Goal: Information Seeking & Learning: Compare options

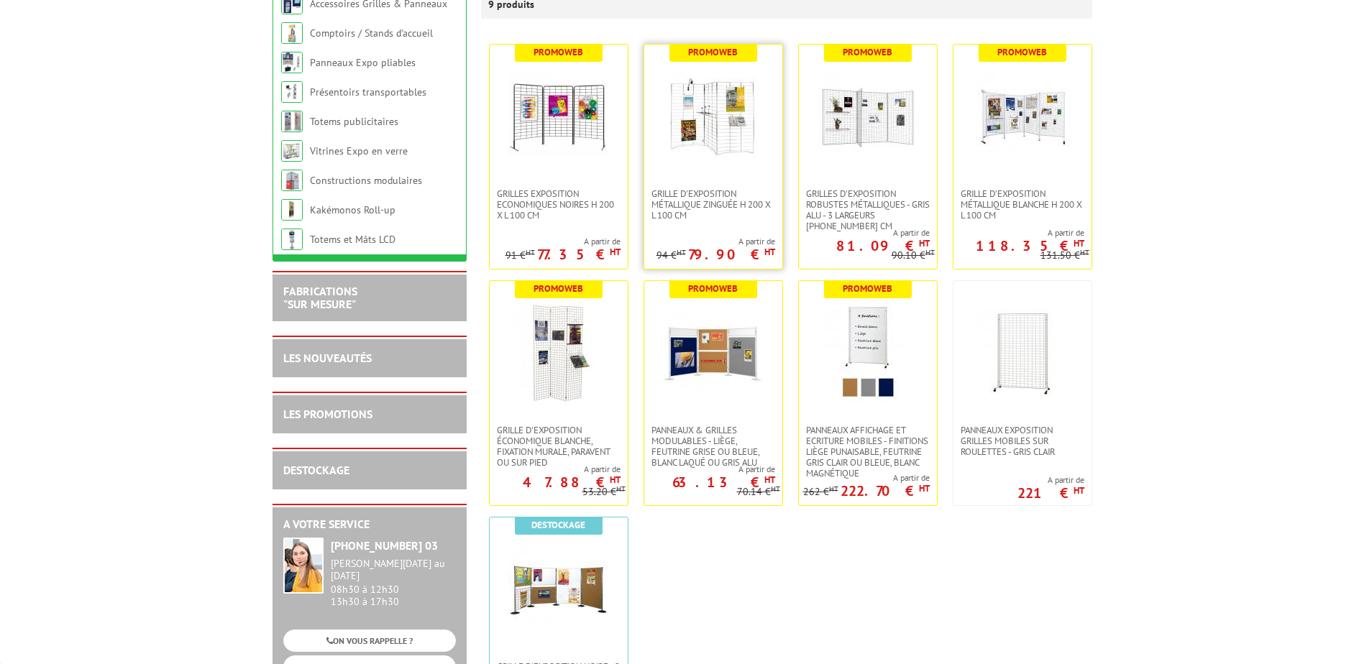
scroll to position [288, 0]
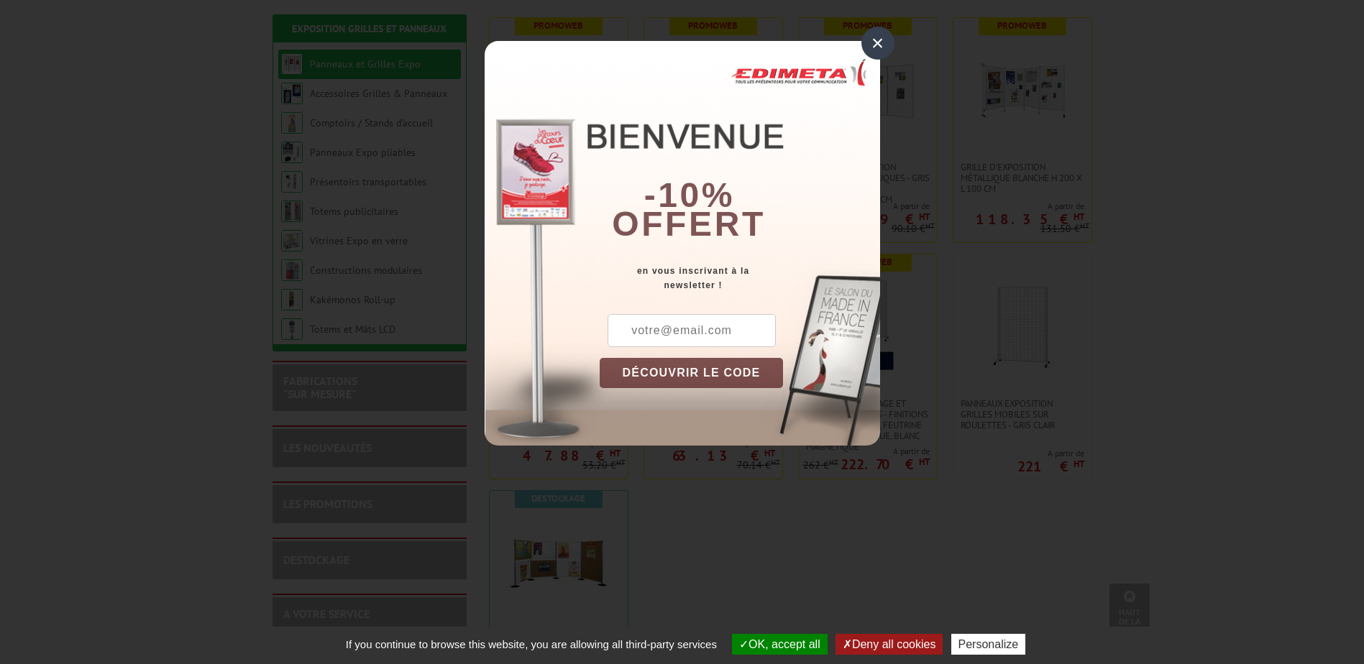
click at [875, 57] on div "×" at bounding box center [877, 43] width 33 height 33
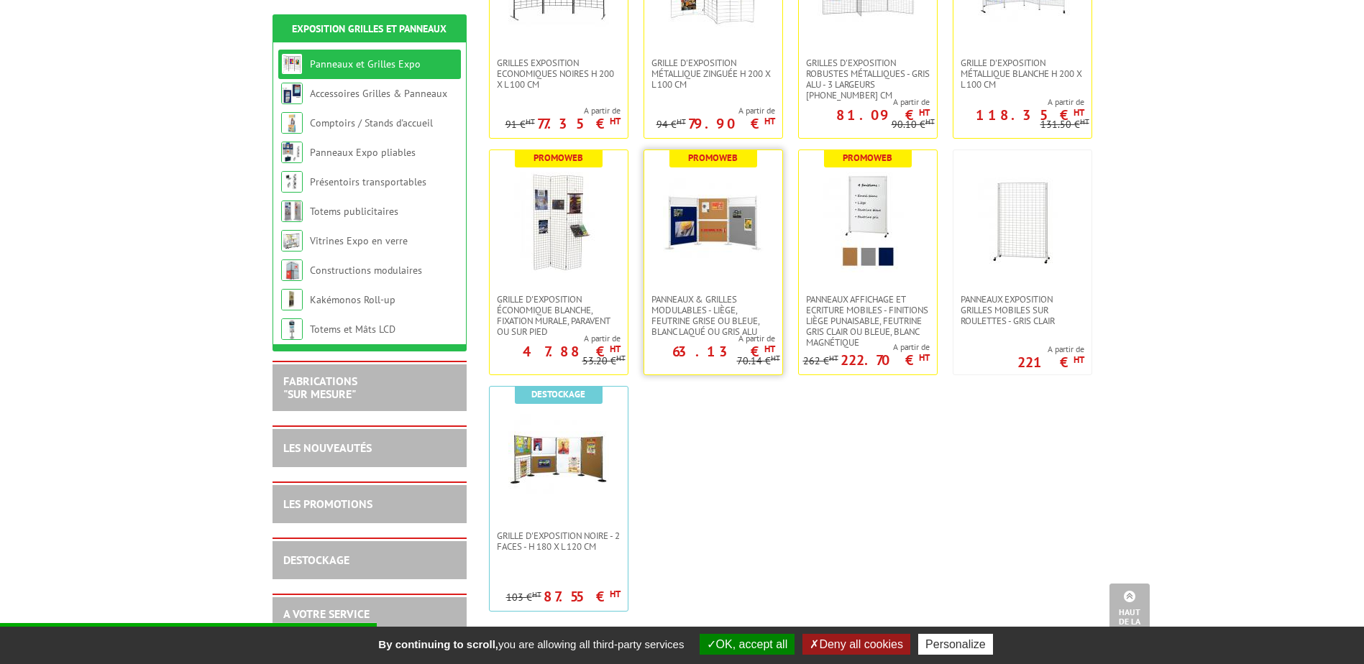
scroll to position [431, 0]
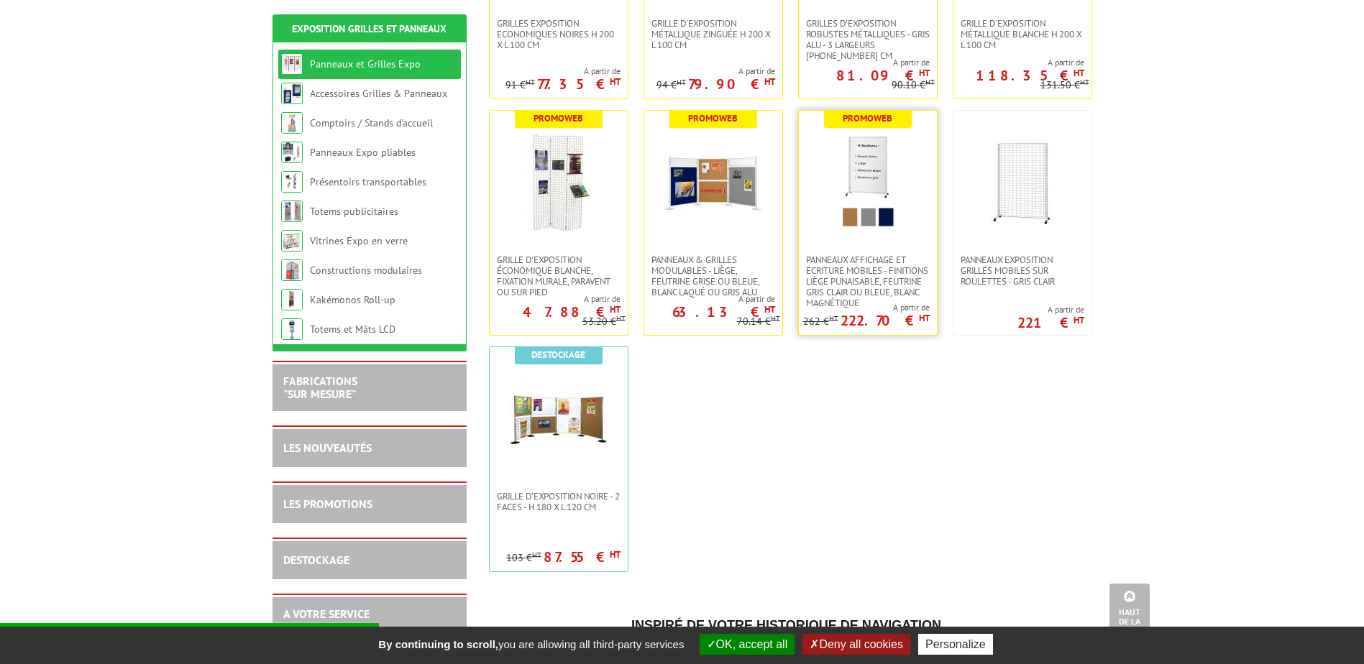
click at [885, 180] on img at bounding box center [867, 182] width 101 height 101
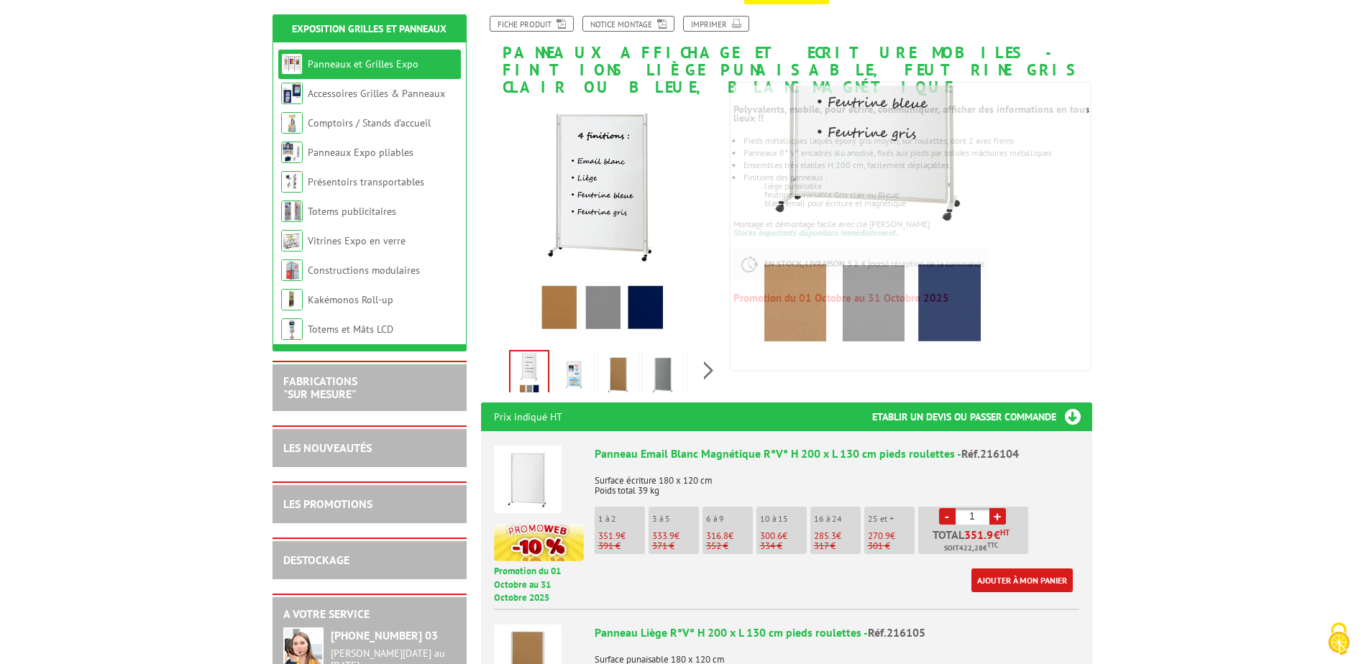
scroll to position [216, 0]
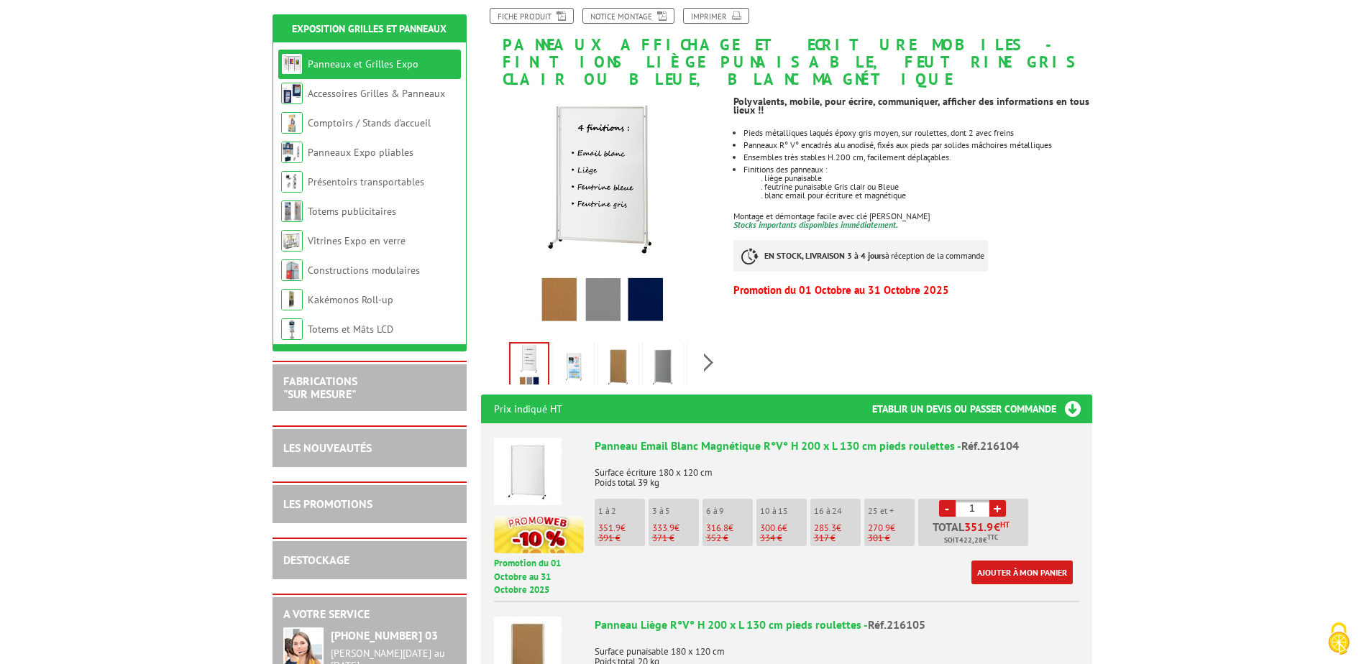
click at [1001, 500] on link "+" at bounding box center [997, 508] width 17 height 17
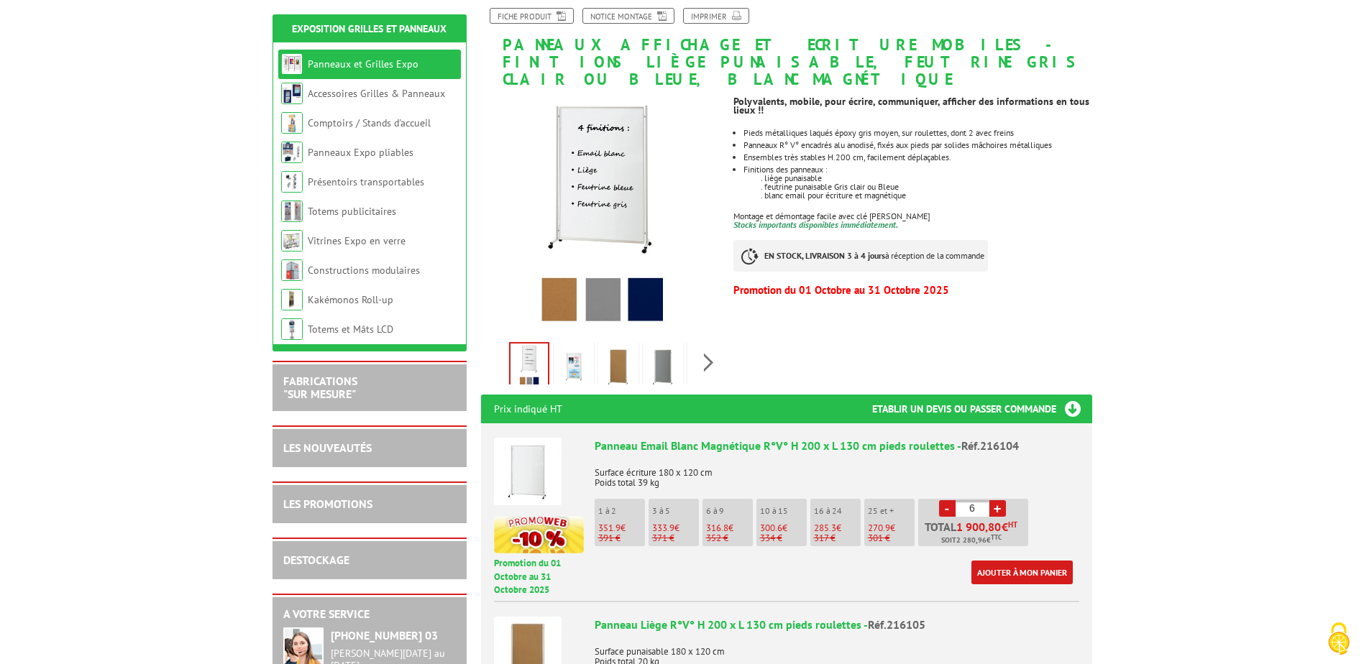
click at [1001, 500] on link "+" at bounding box center [997, 508] width 17 height 17
type input "10"
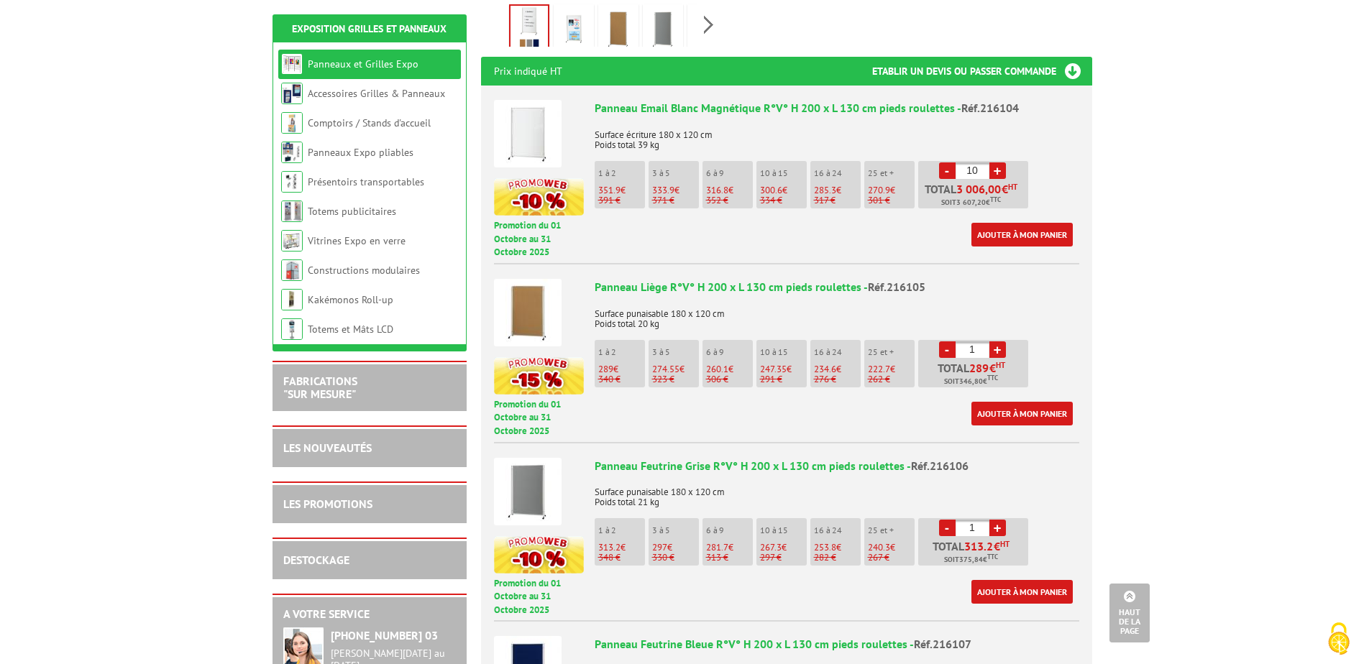
scroll to position [719, 0]
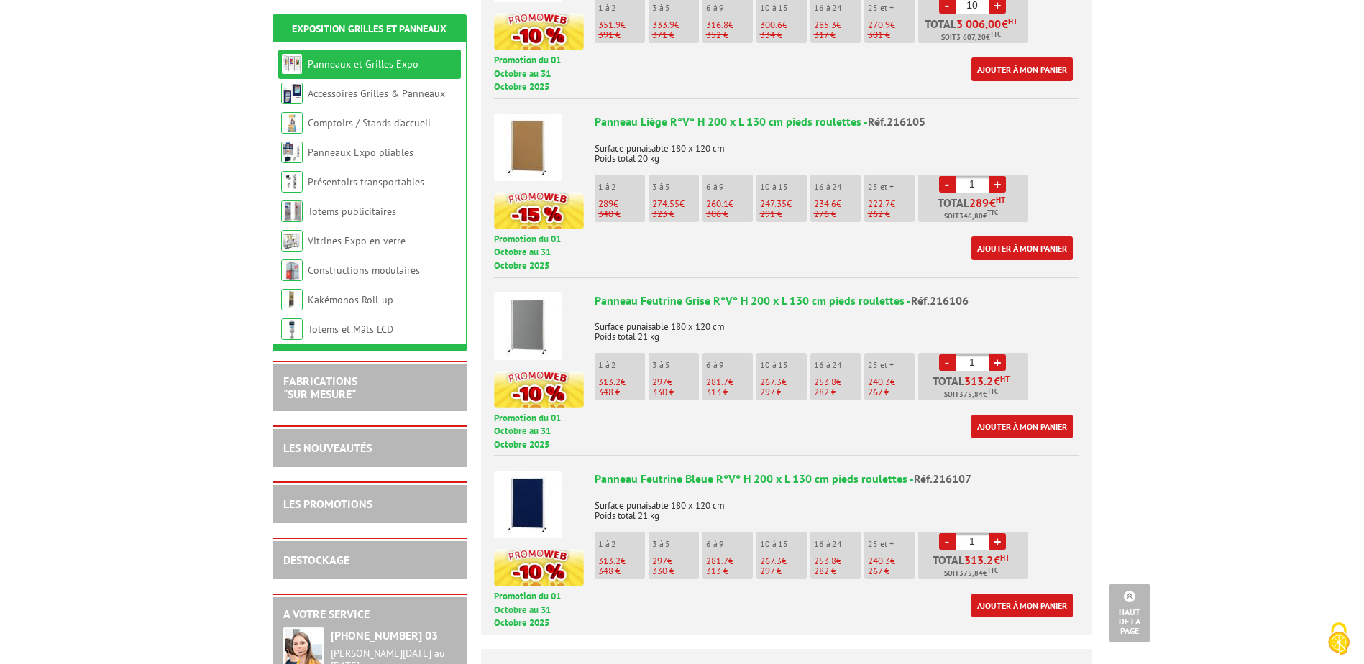
click at [528, 314] on img at bounding box center [528, 327] width 68 height 68
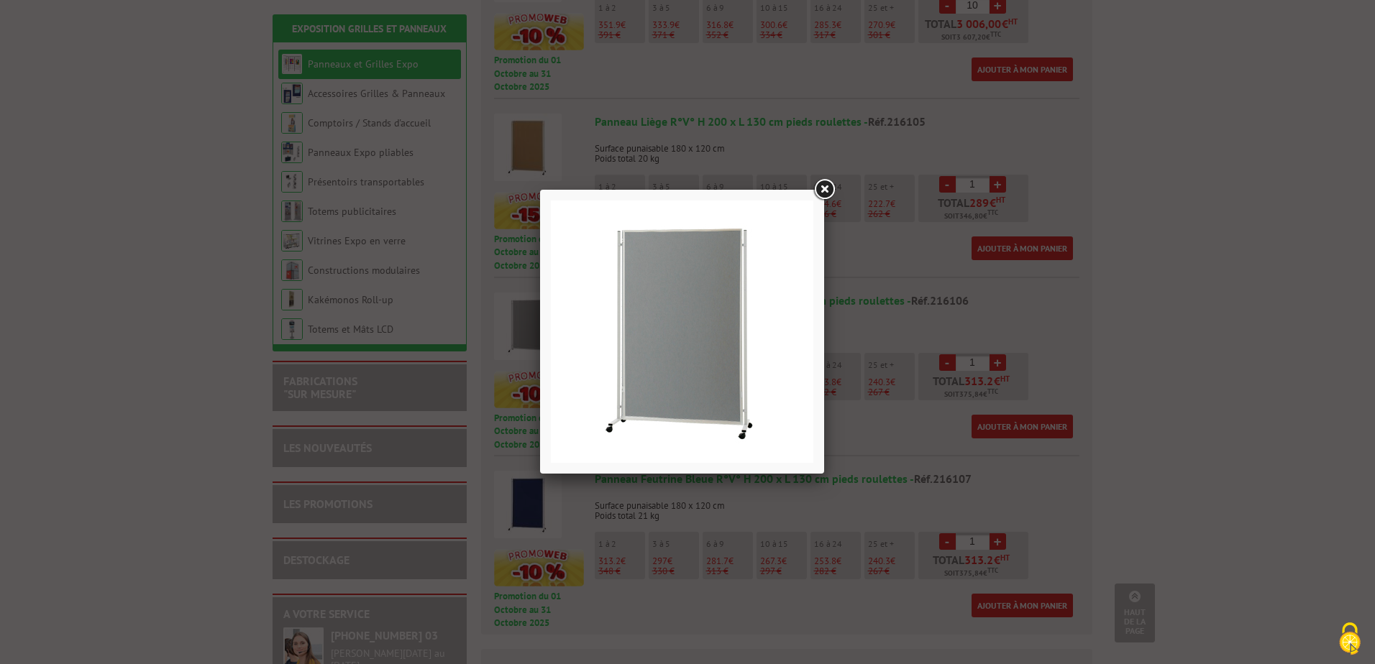
click at [826, 186] on link at bounding box center [824, 190] width 26 height 26
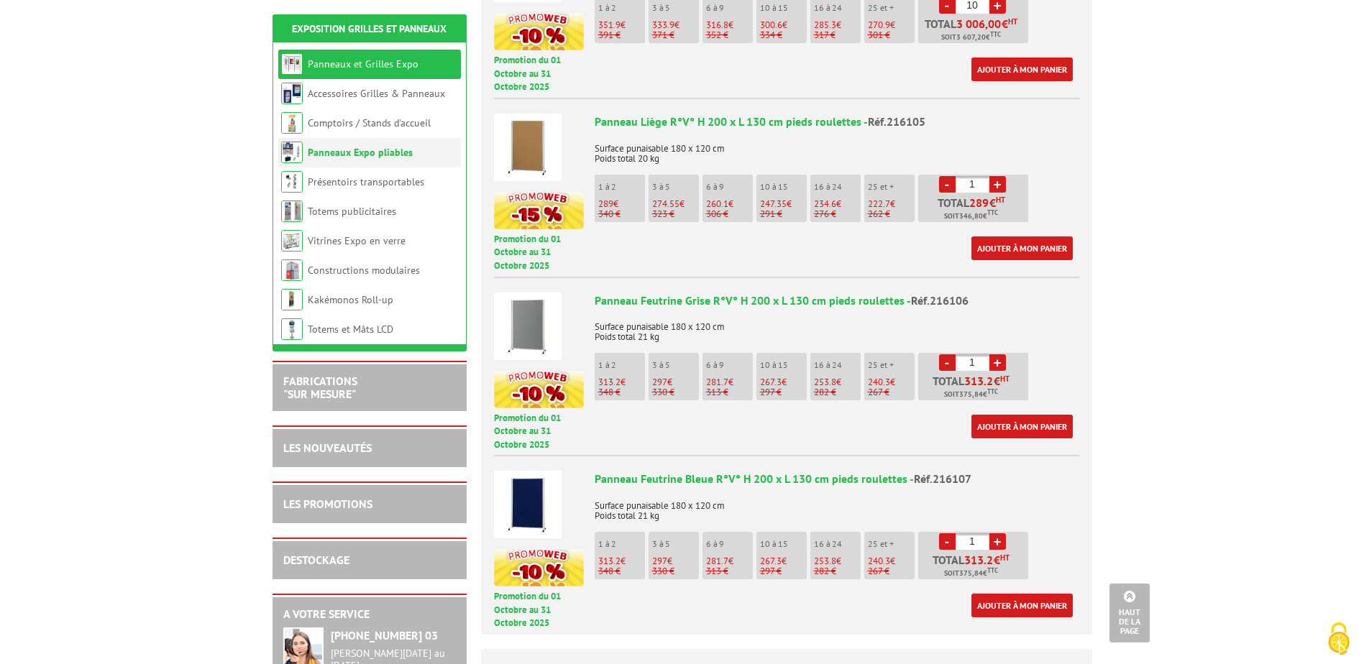
click at [341, 155] on link "Panneaux Expo pliables" at bounding box center [360, 152] width 105 height 13
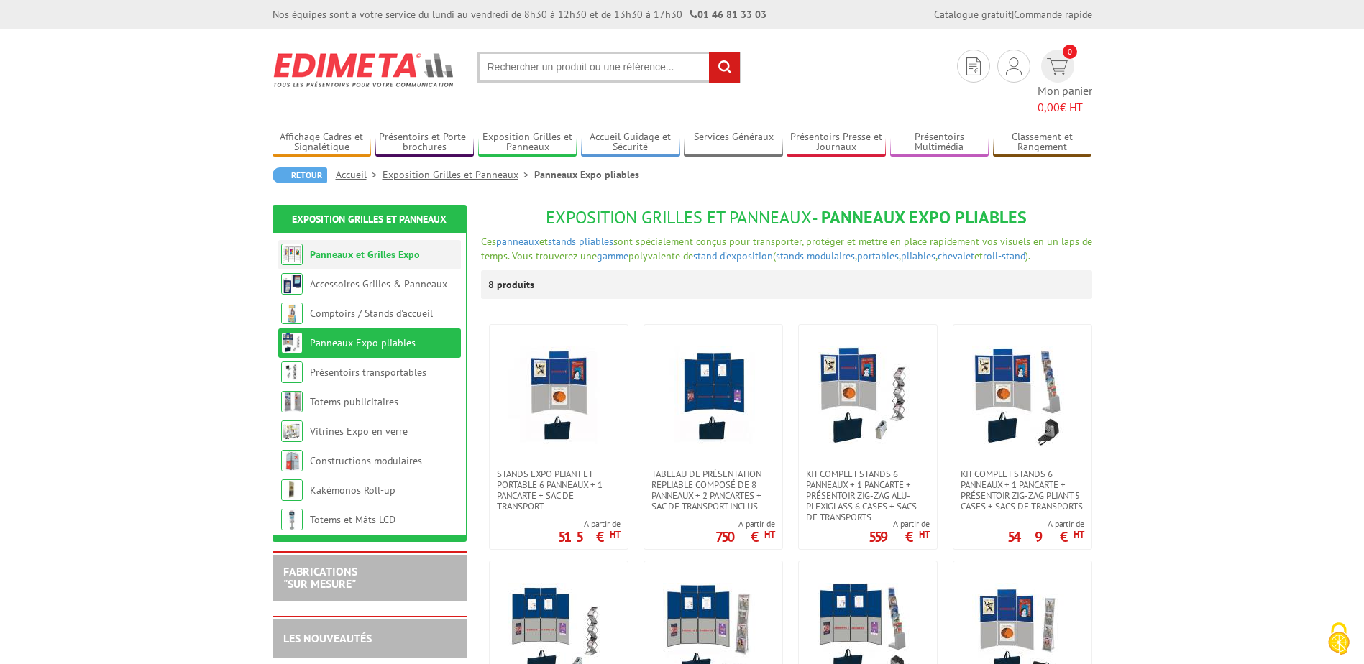
click at [357, 247] on li "Panneaux et Grilles Expo" at bounding box center [369, 254] width 183 height 29
click at [357, 248] on link "Panneaux et Grilles Expo" at bounding box center [365, 254] width 110 height 13
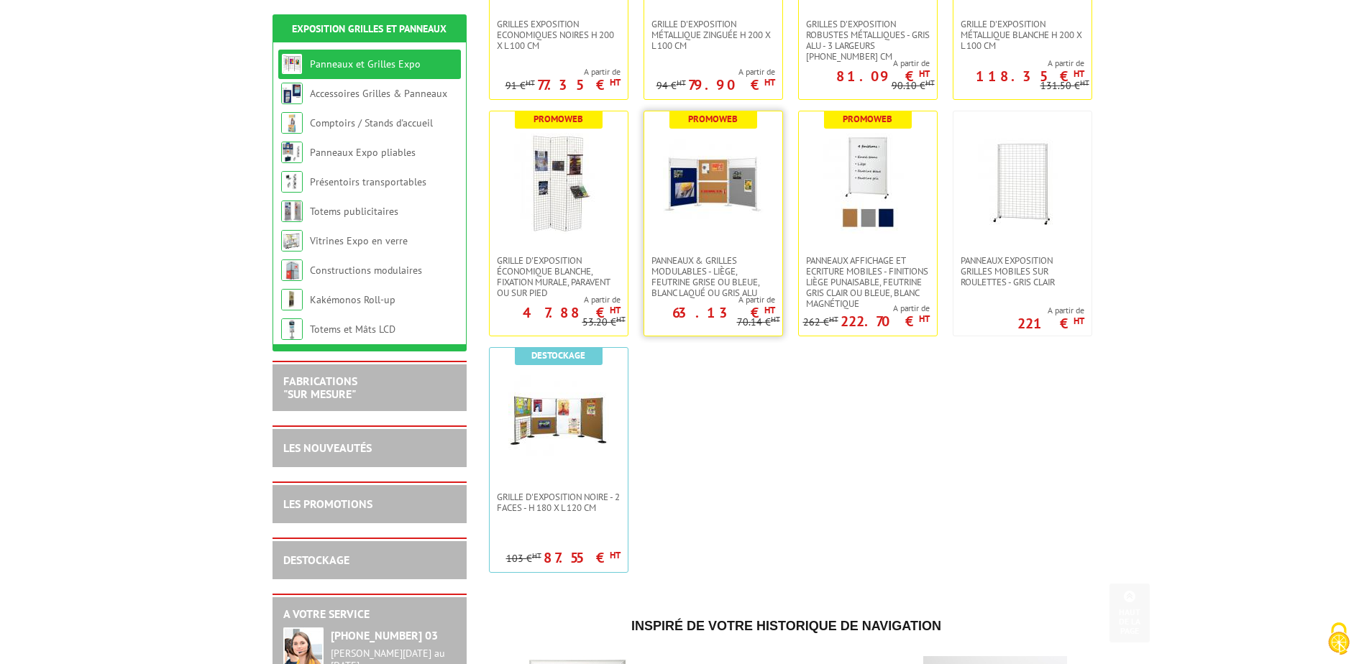
scroll to position [431, 0]
click at [868, 170] on img at bounding box center [867, 182] width 101 height 101
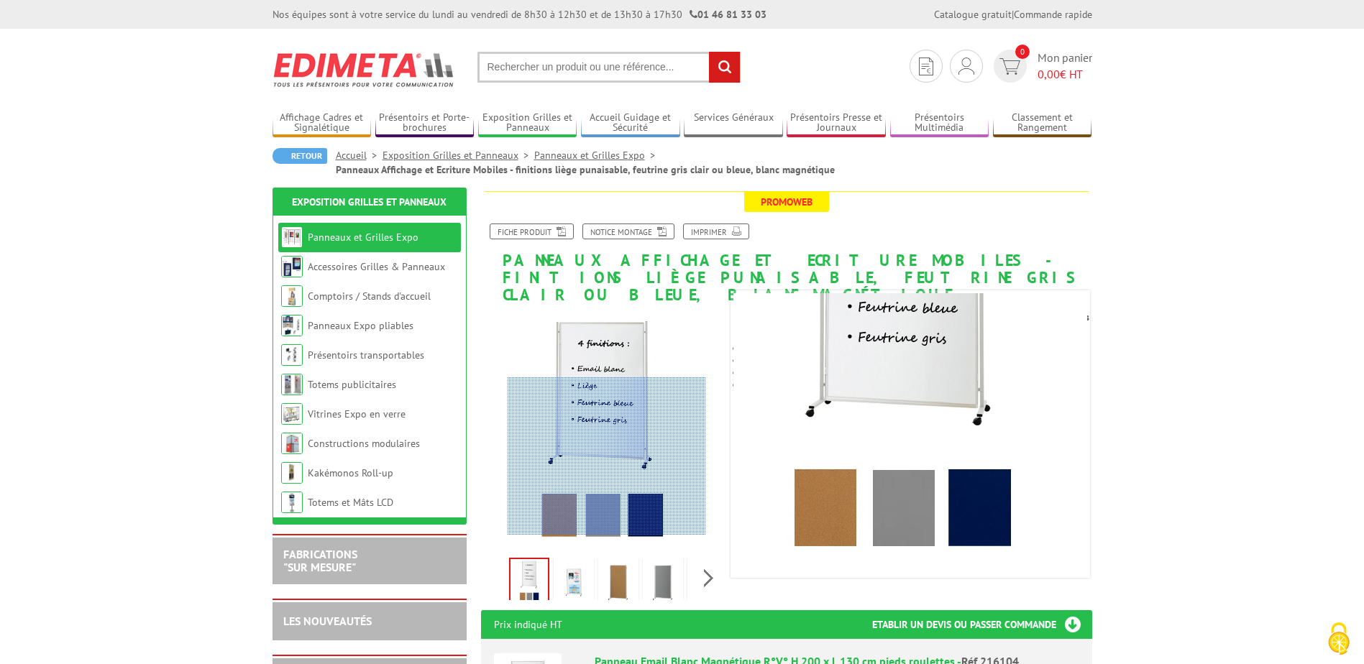
click at [607, 490] on div at bounding box center [607, 456] width 198 height 158
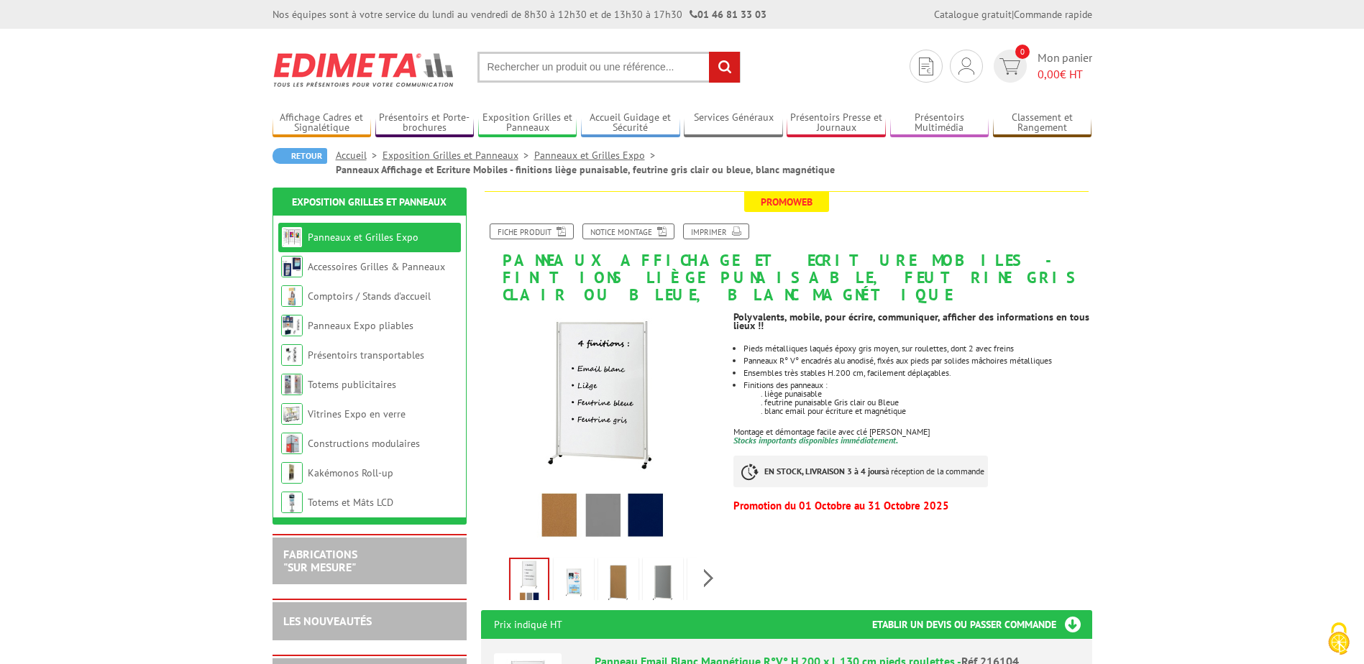
click at [668, 563] on img at bounding box center [663, 583] width 35 height 45
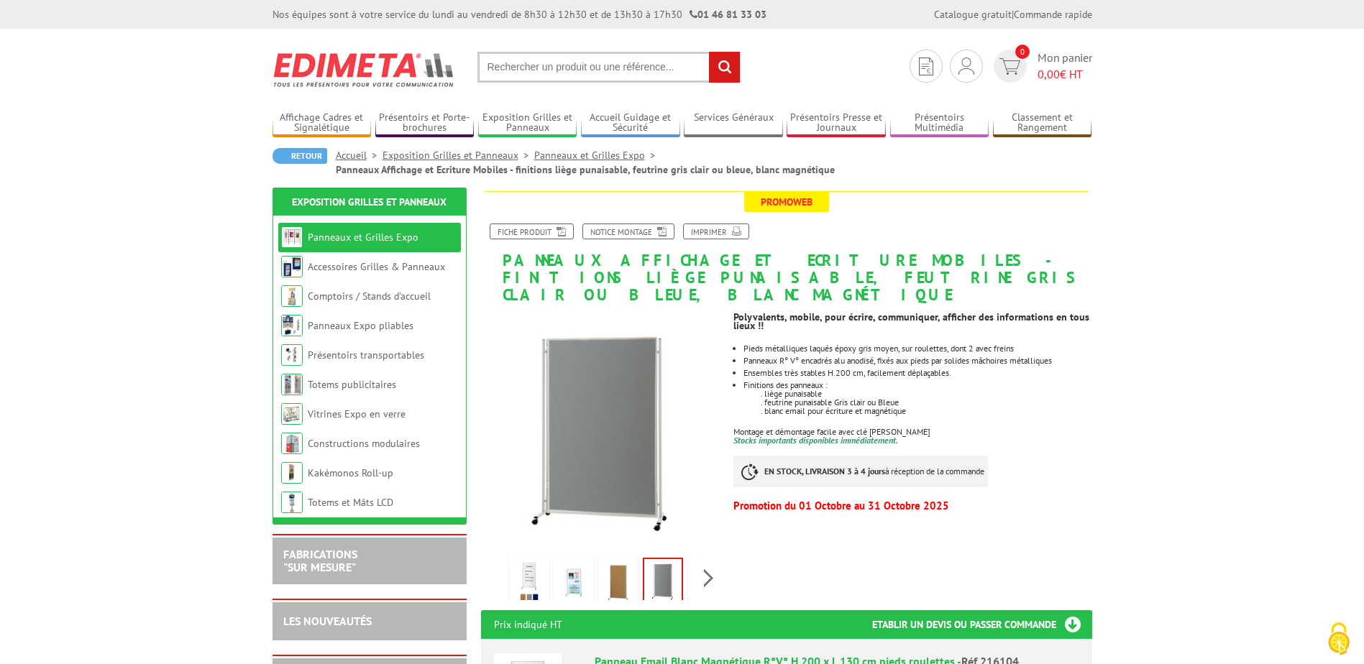
click at [616, 564] on img at bounding box center [618, 583] width 35 height 45
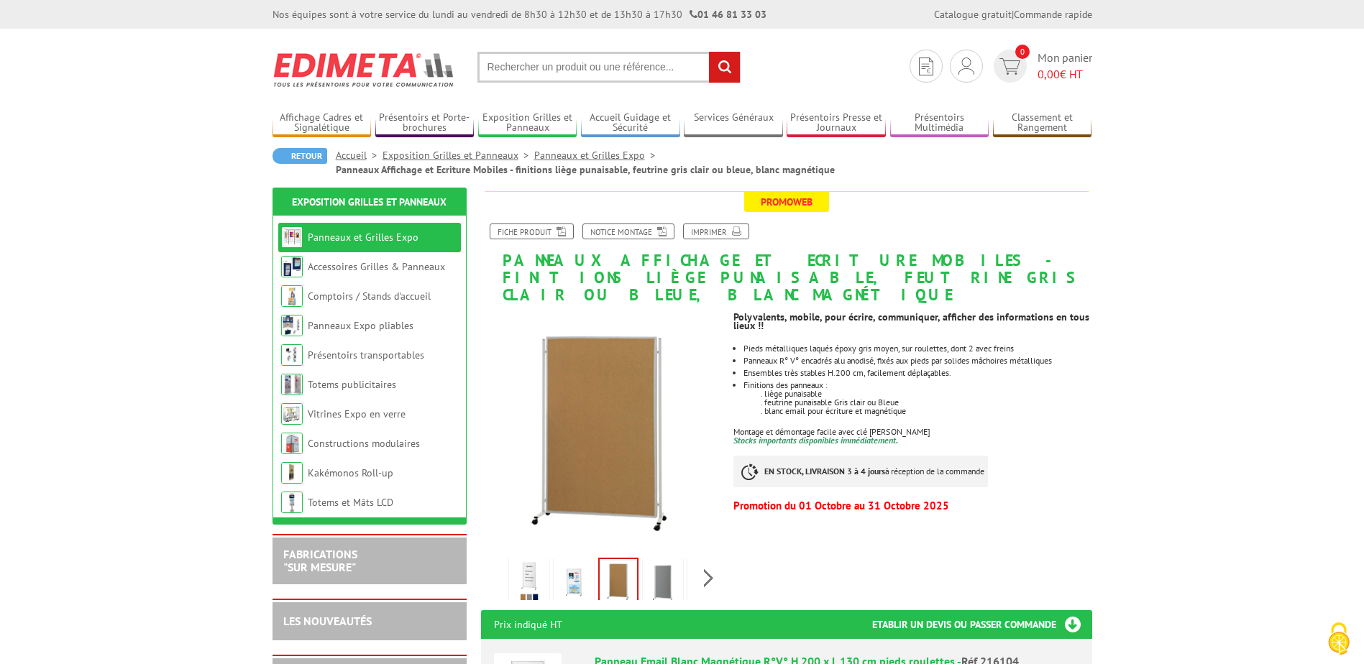
click at [590, 561] on img at bounding box center [573, 583] width 35 height 45
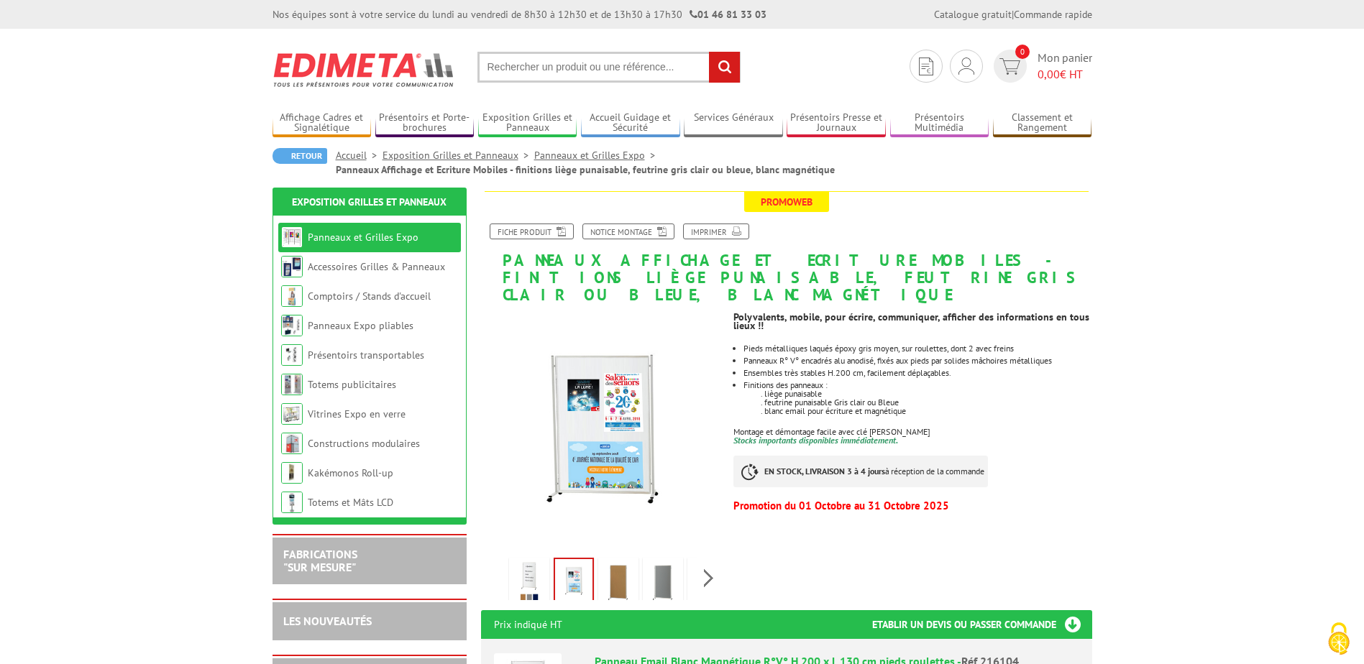
click at [658, 561] on img at bounding box center [663, 583] width 35 height 45
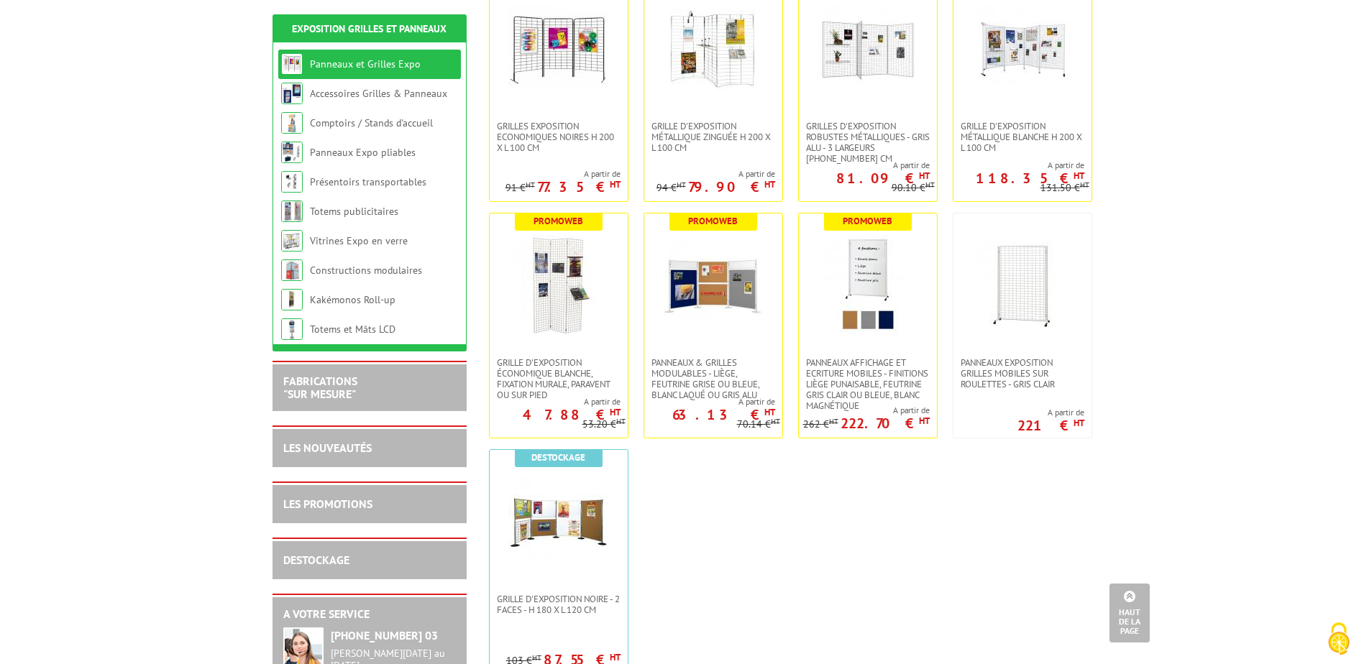
scroll to position [288, 0]
